Goal: Transaction & Acquisition: Purchase product/service

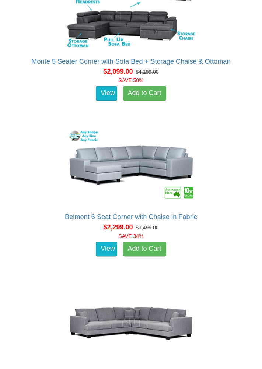
scroll to position [1112, 0]
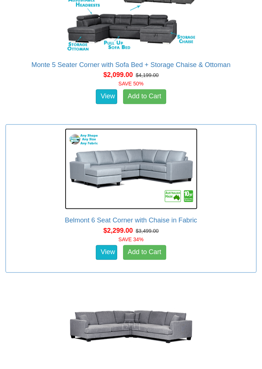
click at [153, 164] on img at bounding box center [131, 169] width 133 height 81
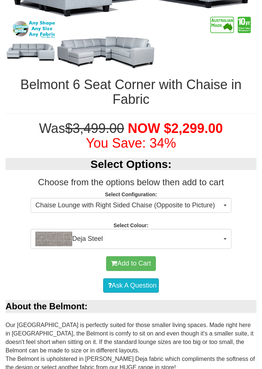
scroll to position [342, 0]
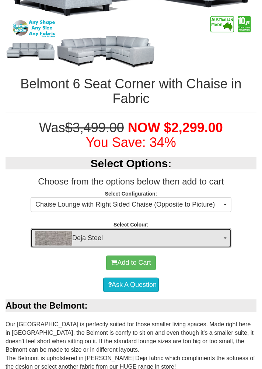
click at [55, 231] on img "button" at bounding box center [53, 238] width 37 height 15
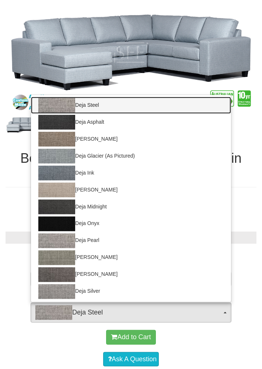
scroll to position [260, 0]
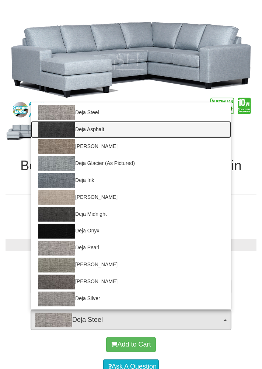
click at [62, 122] on img at bounding box center [56, 129] width 37 height 15
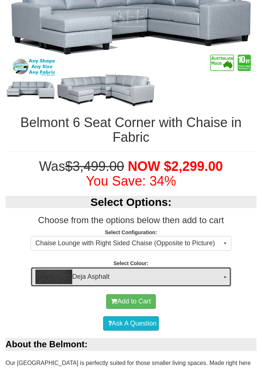
scroll to position [310, 0]
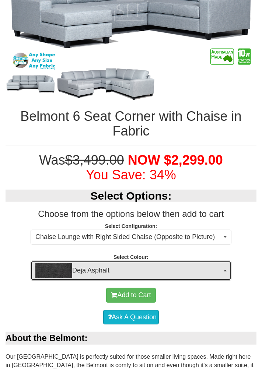
click at [58, 264] on img "button" at bounding box center [53, 271] width 37 height 15
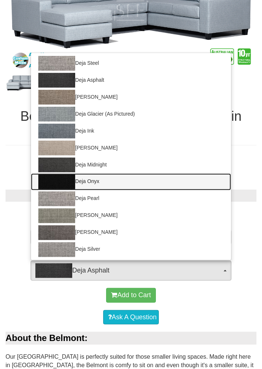
click at [65, 175] on img at bounding box center [56, 182] width 37 height 15
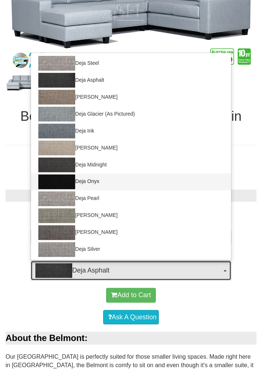
select select "2040"
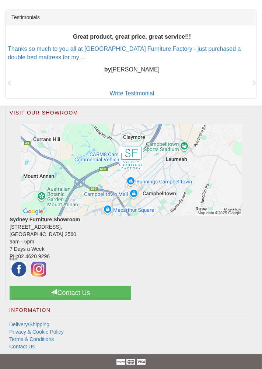
scroll to position [2226, 0]
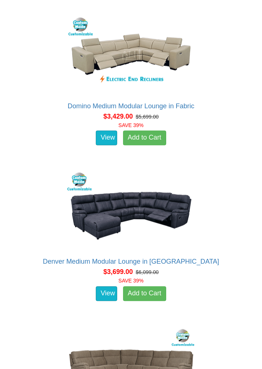
scroll to position [3412, 0]
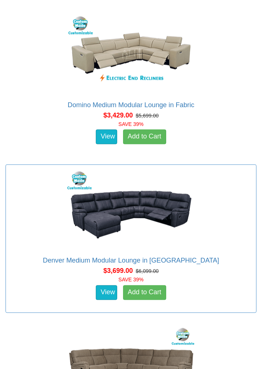
click at [227, 284] on div "View Add to Cart" at bounding box center [131, 293] width 254 height 18
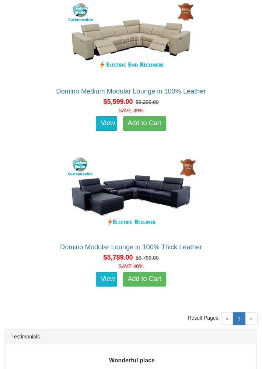
scroll to position [5922, 0]
